Goal: Check status: Check status

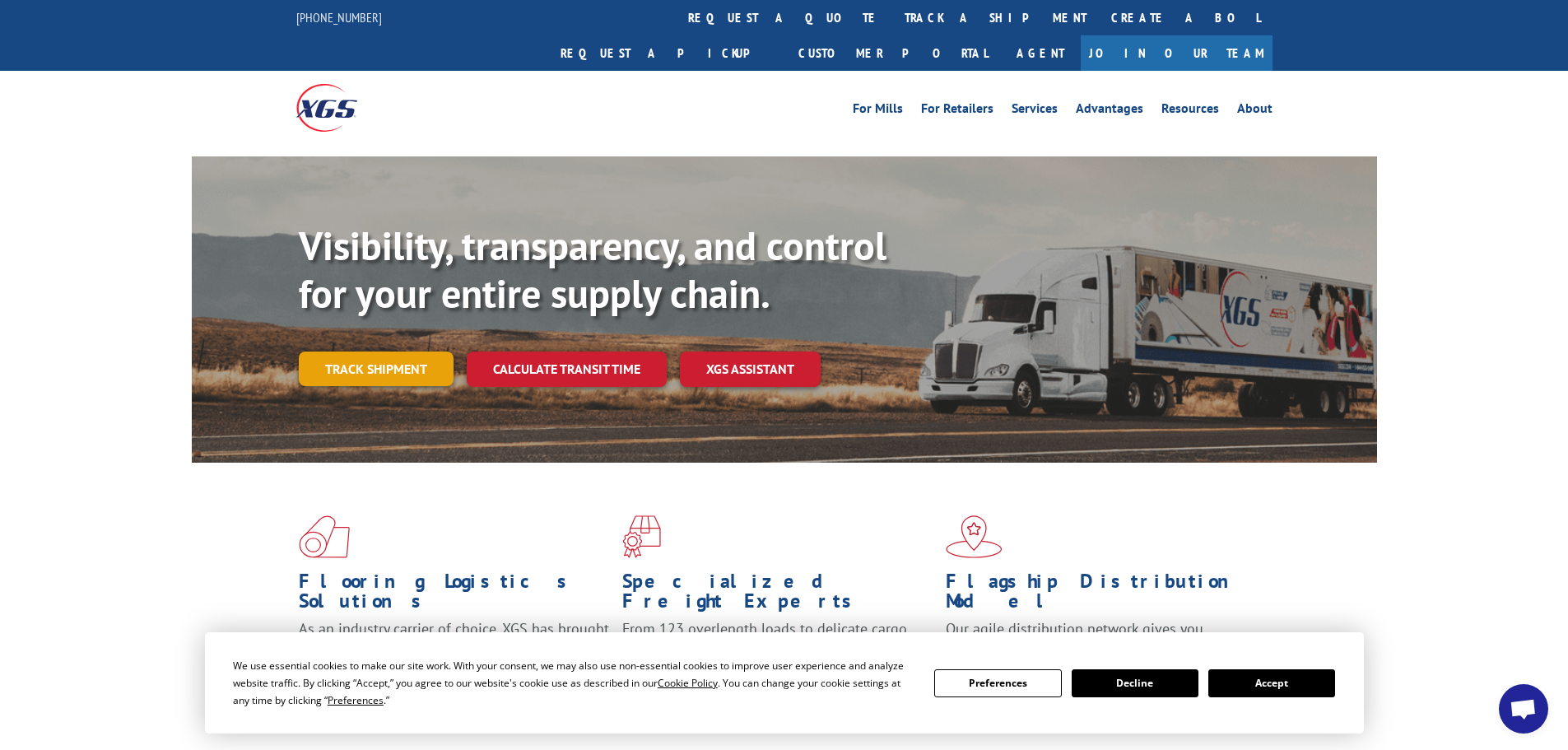
click at [427, 351] on link "Track shipment" at bounding box center [377, 368] width 155 height 34
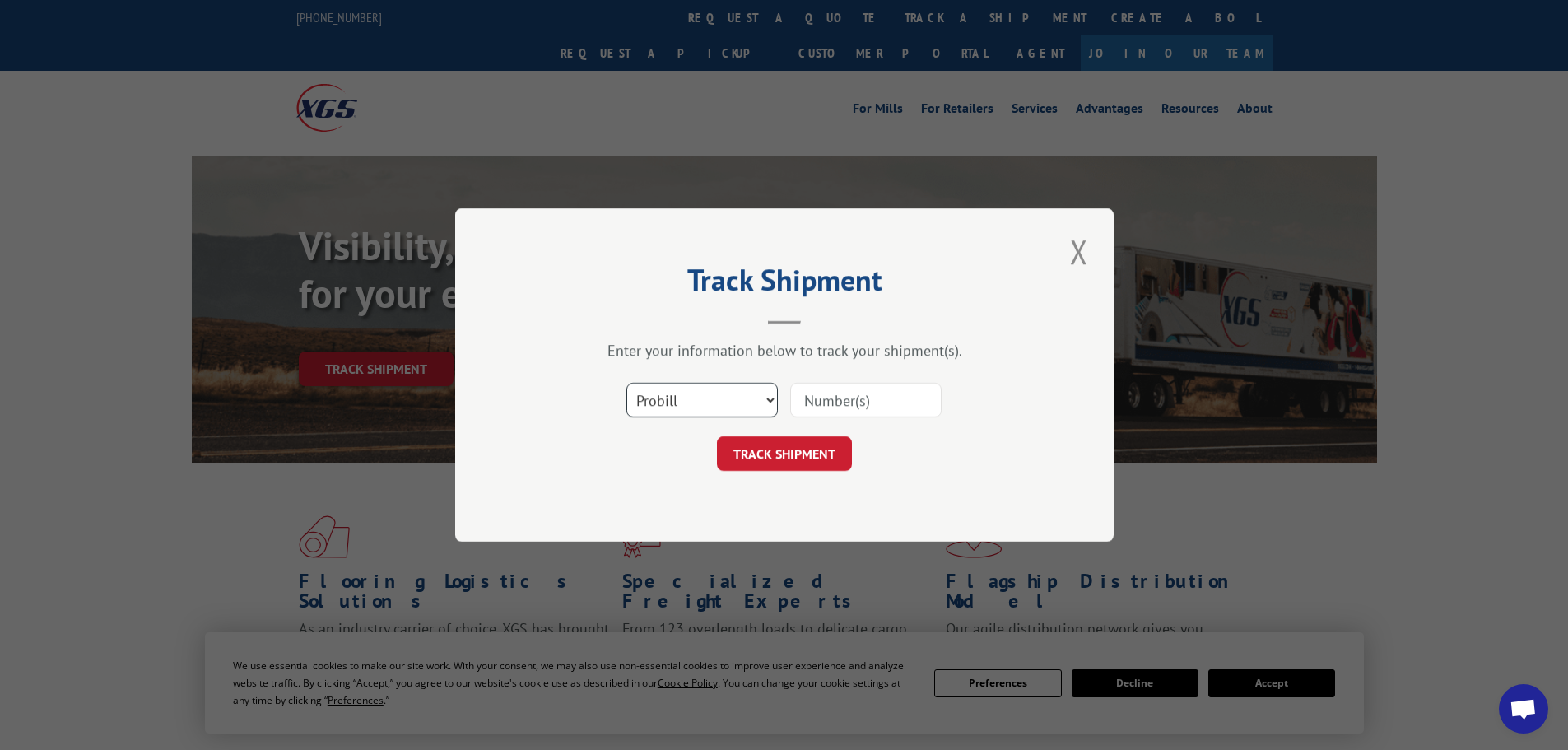
click at [703, 392] on select "Select category... Probill BOL PO" at bounding box center [702, 400] width 152 height 34
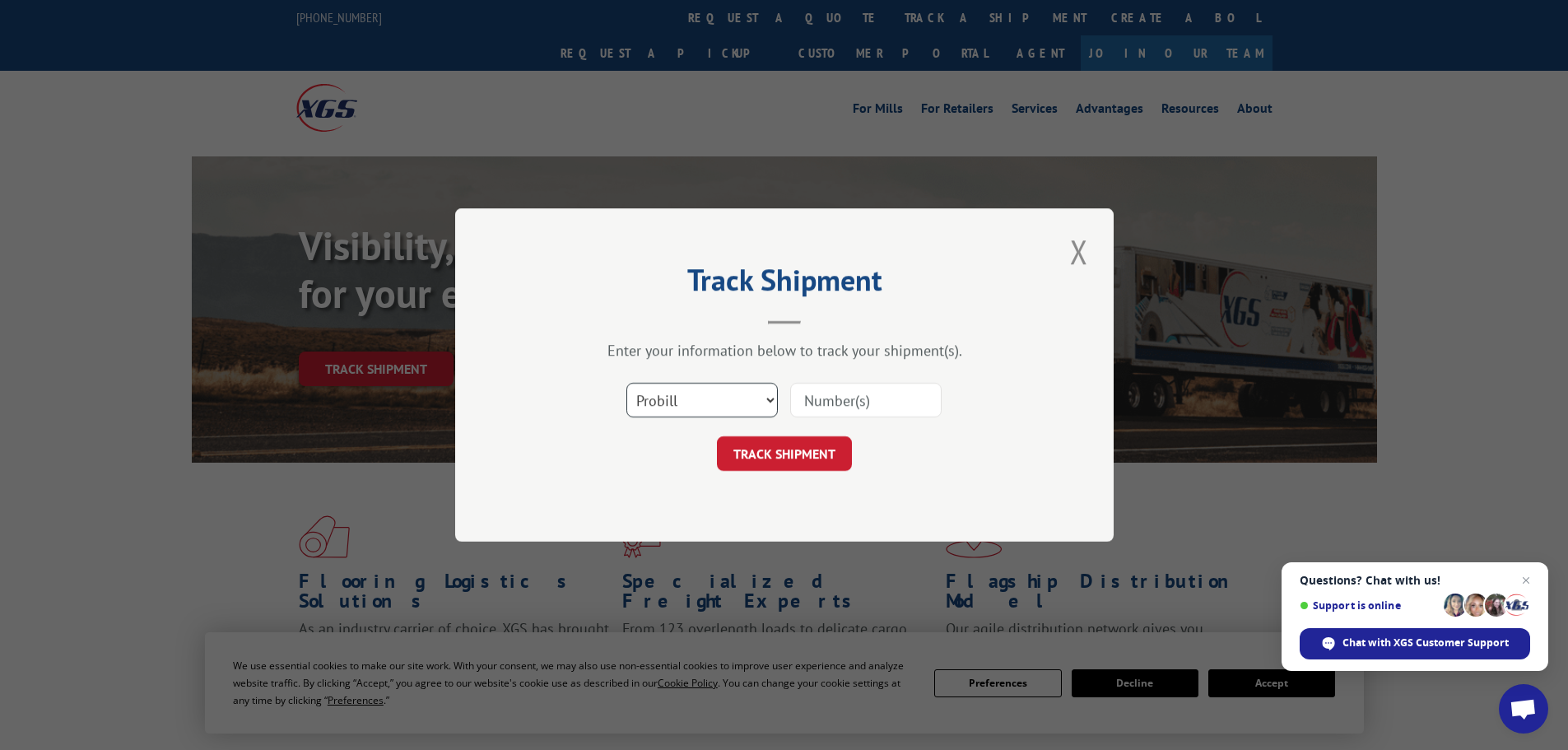
select select "bol"
click at [626, 383] on select "Select category... Probill BOL PO" at bounding box center [702, 400] width 152 height 34
click at [855, 407] on input at bounding box center [866, 400] width 152 height 34
paste input "5964716"
type input "5964716"
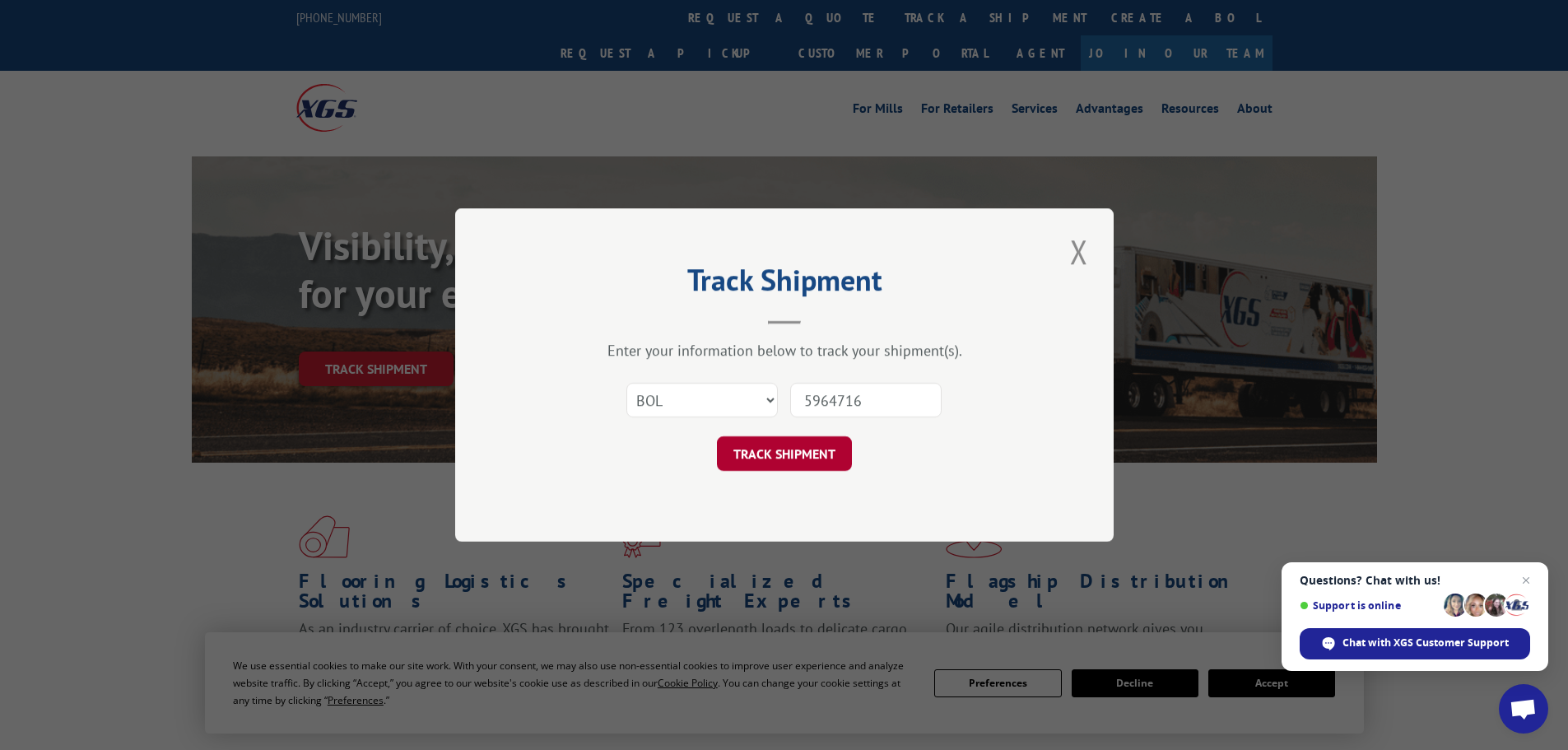
click at [811, 450] on button "TRACK SHIPMENT" at bounding box center [784, 453] width 135 height 34
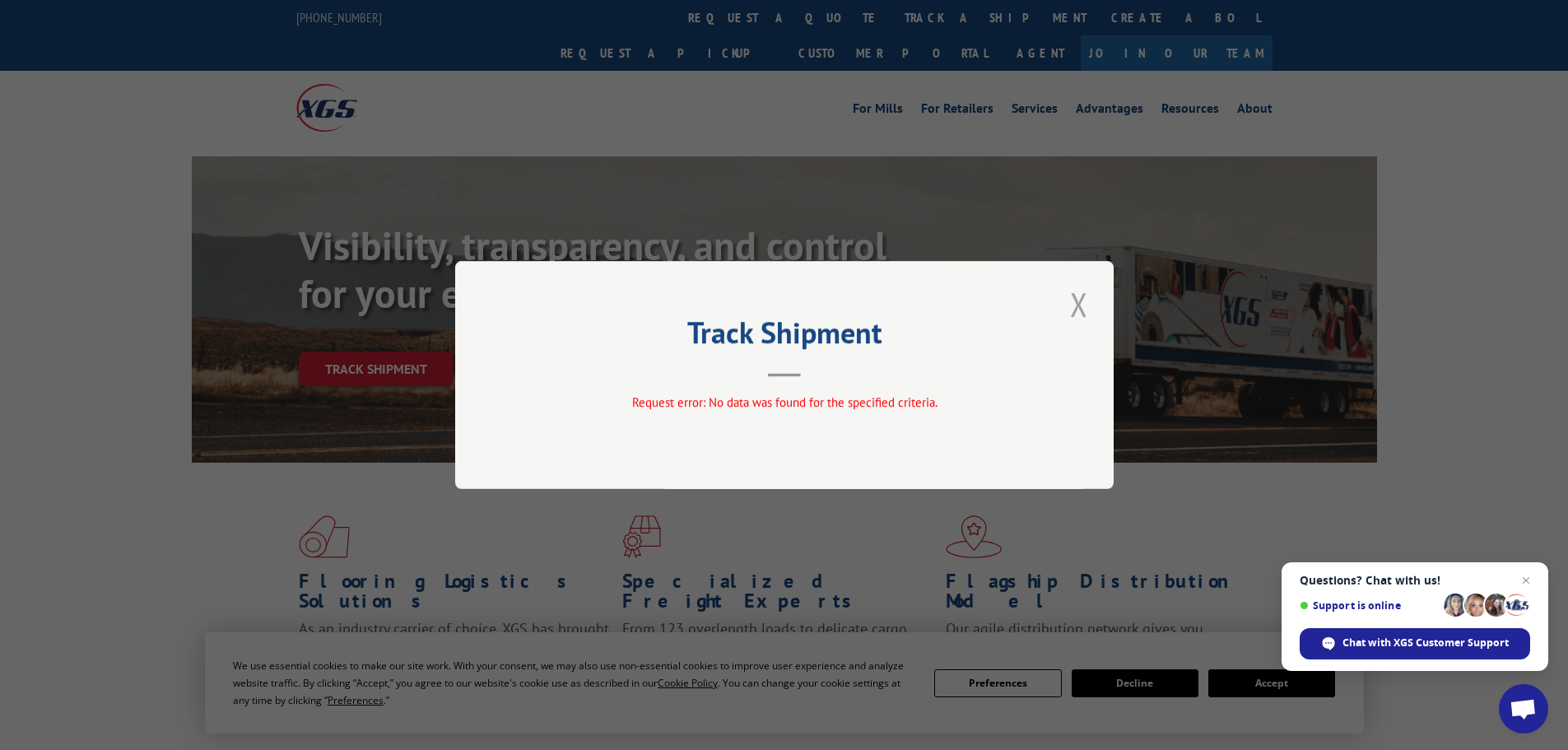
click at [1073, 302] on button "Close modal" at bounding box center [1080, 304] width 28 height 46
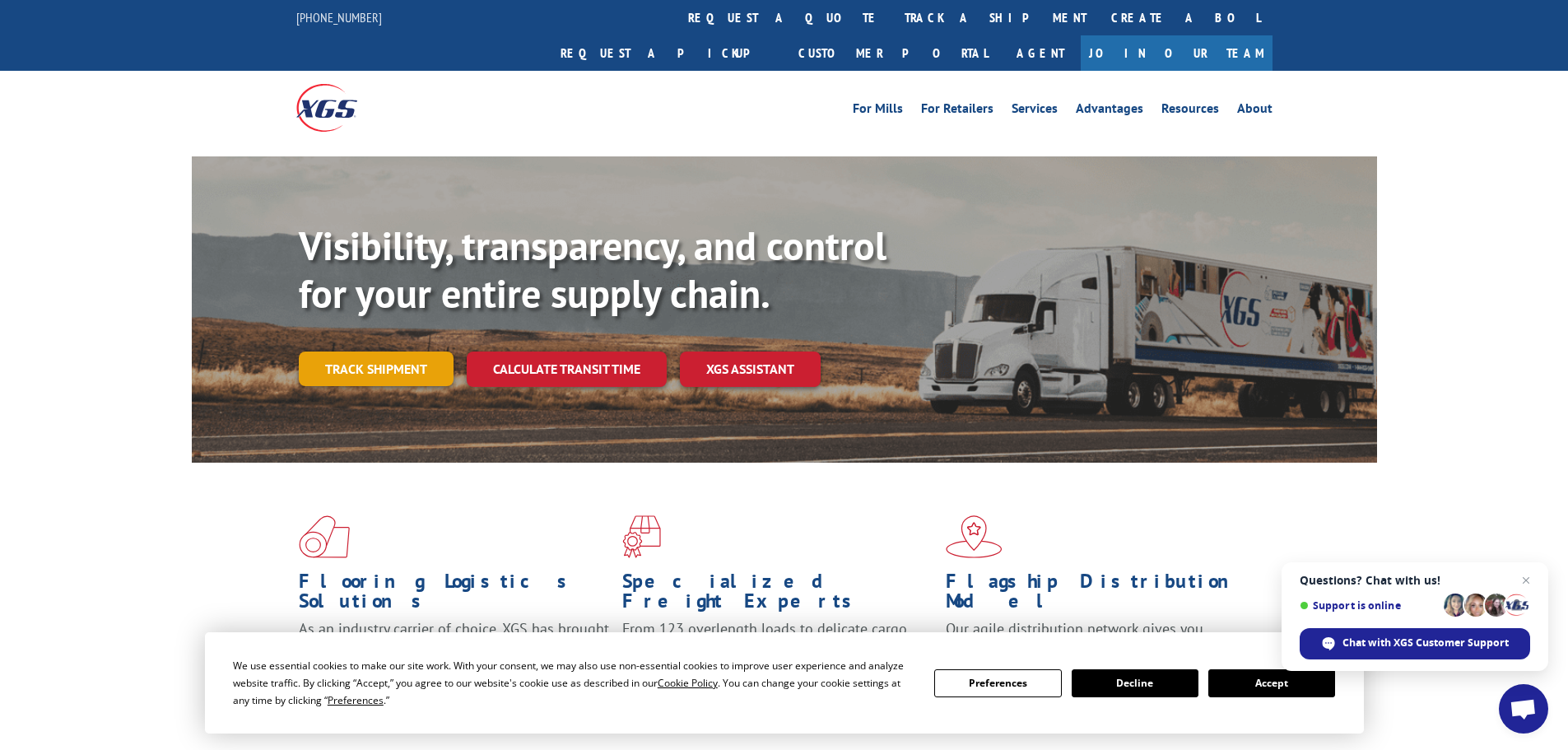
click at [398, 351] on link "Track shipment" at bounding box center [377, 368] width 155 height 34
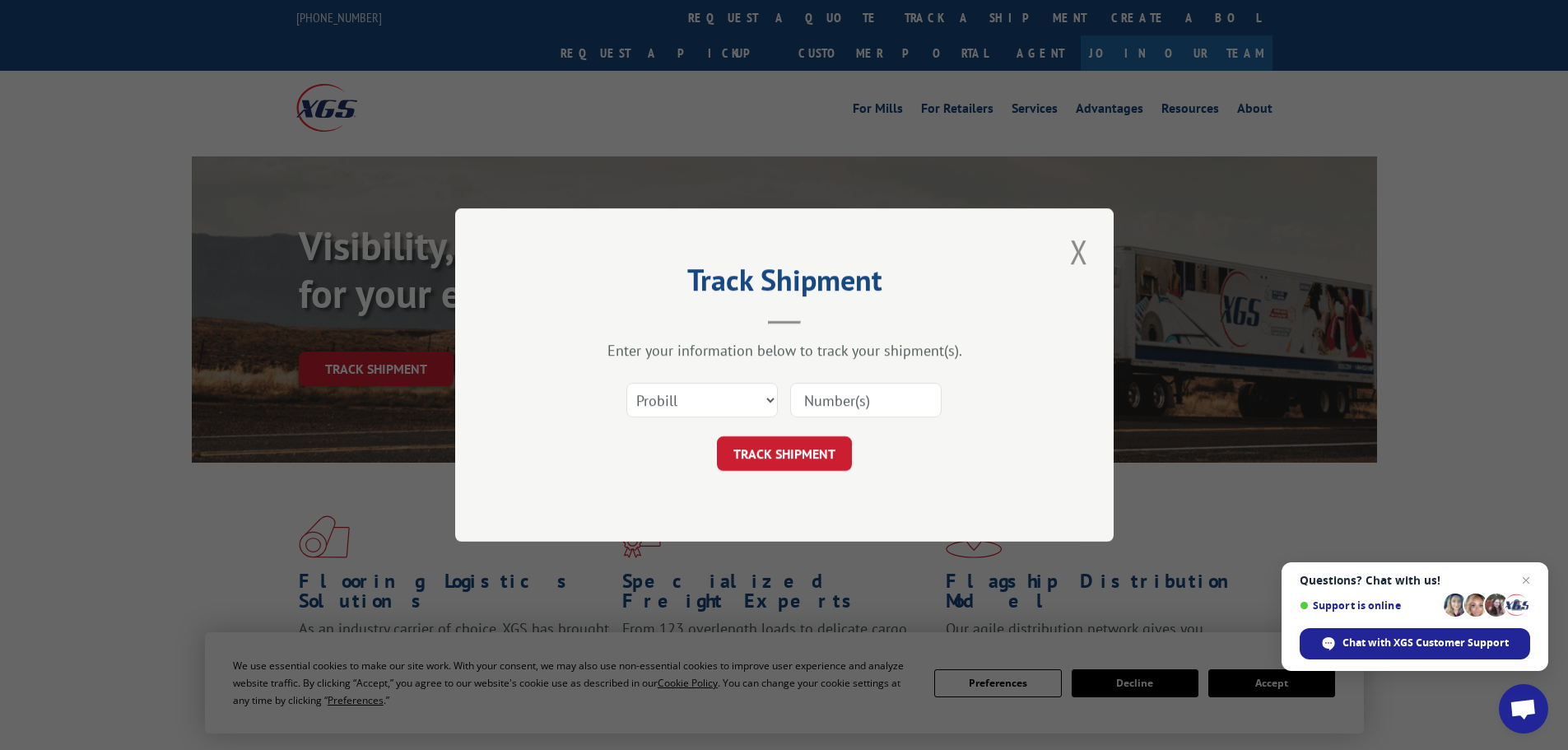
click at [849, 402] on input at bounding box center [866, 400] width 152 height 34
paste input "17225368"
type input "17225368"
click at [807, 457] on button "TRACK SHIPMENT" at bounding box center [784, 453] width 135 height 34
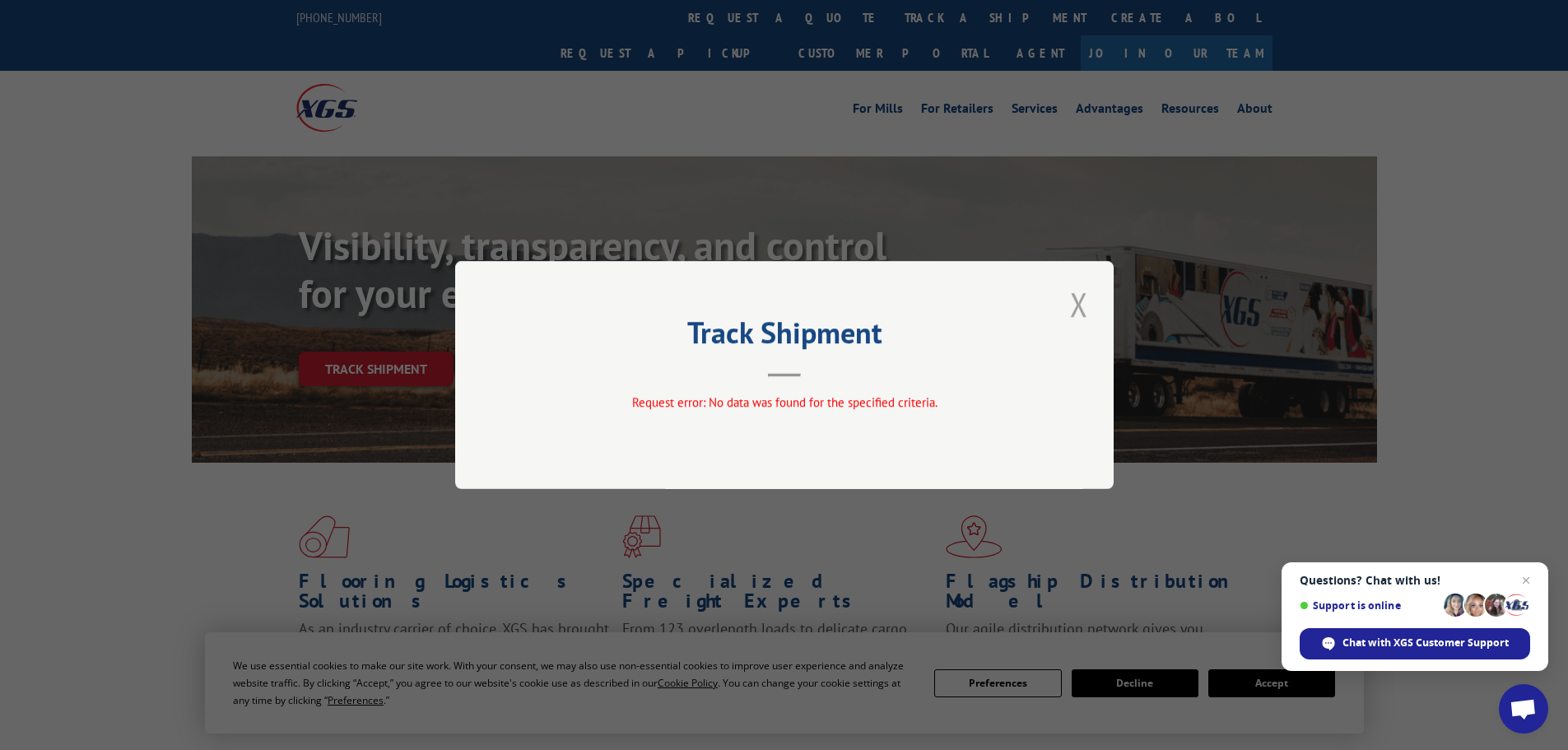
click at [1078, 296] on button "Close modal" at bounding box center [1080, 304] width 28 height 46
